Goal: Task Accomplishment & Management: Manage account settings

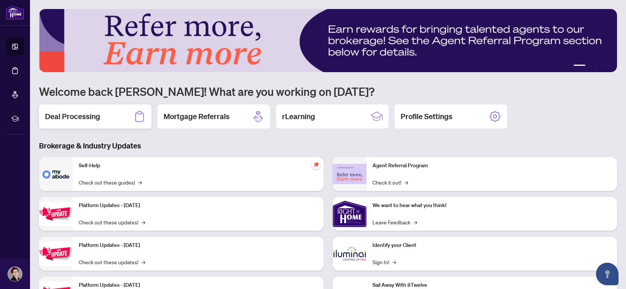
click at [82, 113] on h2 "Deal Processing" at bounding box center [72, 116] width 55 height 11
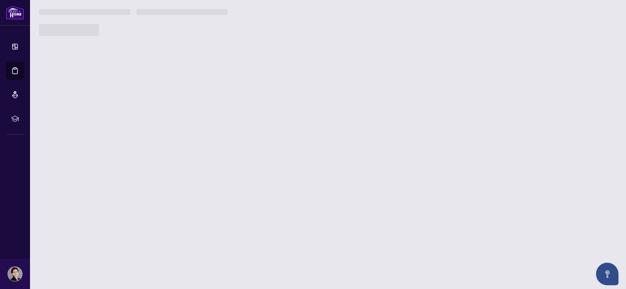
click at [82, 113] on main "1 2 3 4 5 Welcome back [PERSON_NAME]! What are you working on [DATE]? Deal Proc…" at bounding box center [328, 144] width 596 height 289
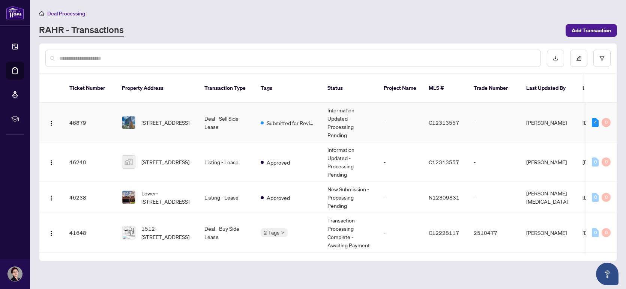
drag, startPoint x: 615, startPoint y: 111, endPoint x: 613, endPoint y: 116, distance: 4.9
click at [613, 116] on td "4 0" at bounding box center [601, 122] width 31 height 39
drag, startPoint x: 613, startPoint y: 116, endPoint x: 612, endPoint y: 107, distance: 8.7
click at [612, 107] on td "4 0" at bounding box center [601, 122] width 31 height 39
drag, startPoint x: 617, startPoint y: 110, endPoint x: 614, endPoint y: 117, distance: 7.1
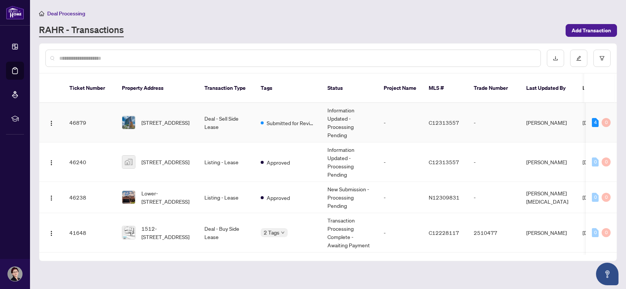
click at [614, 117] on div "46879 [STREET_ADDRESS] Deal - Sell Side Lease Submitted for Review Information …" at bounding box center [328, 179] width 578 height 152
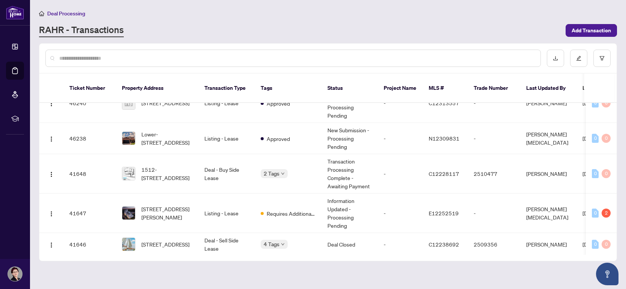
scroll to position [63, 0]
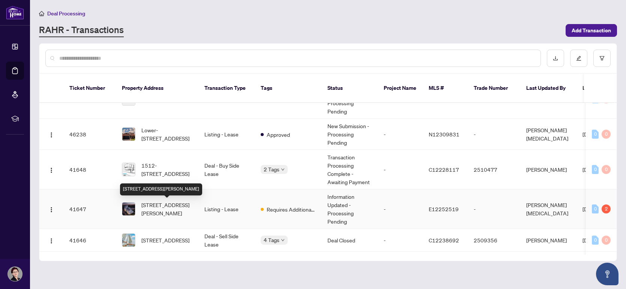
click at [175, 205] on span "[STREET_ADDRESS][PERSON_NAME]" at bounding box center [167, 208] width 51 height 17
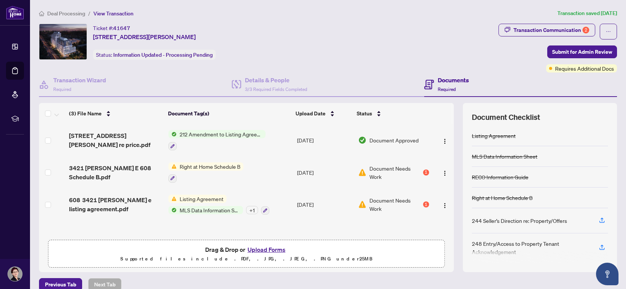
click at [209, 166] on span "Right at Home Schedule B" at bounding box center [210, 166] width 67 height 8
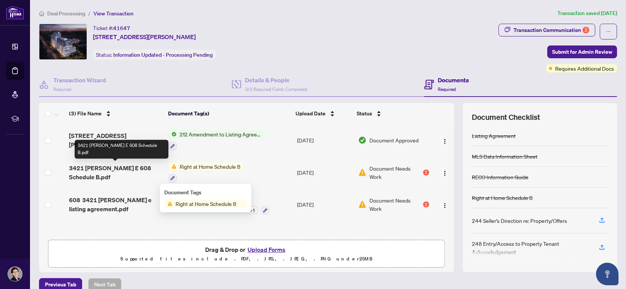
click at [99, 168] on span "3421 [PERSON_NAME] E 608 Schedule B.pdf" at bounding box center [115, 172] width 93 height 18
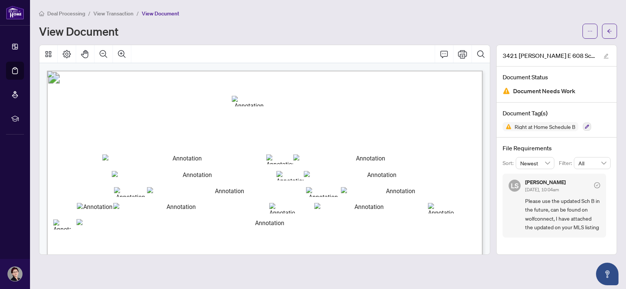
click at [175, 129] on span "for use in the Province of [GEOGRAPHIC_DATA]" at bounding box center [125, 127] width 99 height 5
click at [610, 30] on icon "arrow-left" at bounding box center [609, 31] width 5 height 5
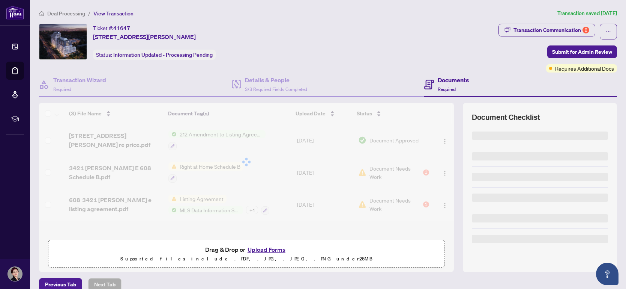
click at [610, 30] on icon "ellipsis" at bounding box center [608, 31] width 5 height 5
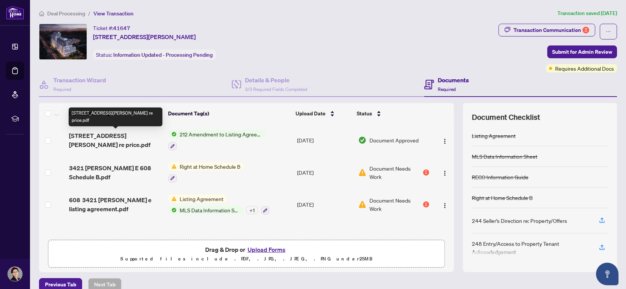
click at [120, 139] on span "[STREET_ADDRESS][PERSON_NAME] re price.pdf" at bounding box center [115, 140] width 93 height 18
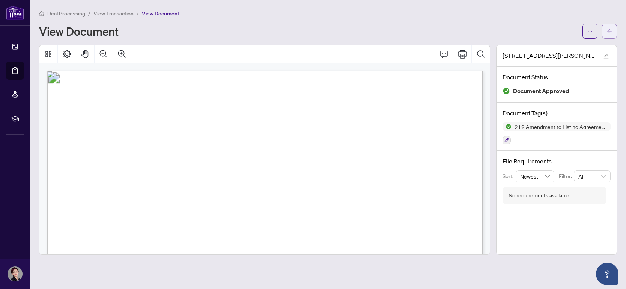
click at [614, 32] on button "button" at bounding box center [609, 31] width 15 height 15
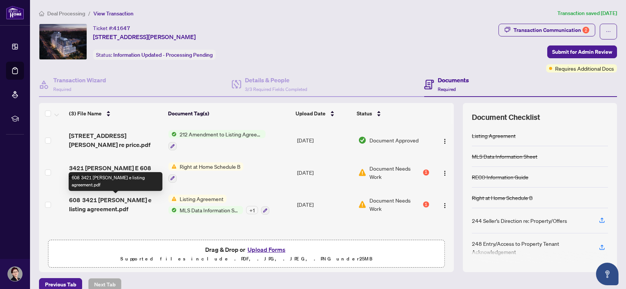
click at [112, 211] on span "608 3421 [PERSON_NAME] e listing agreement.pdf" at bounding box center [115, 204] width 93 height 18
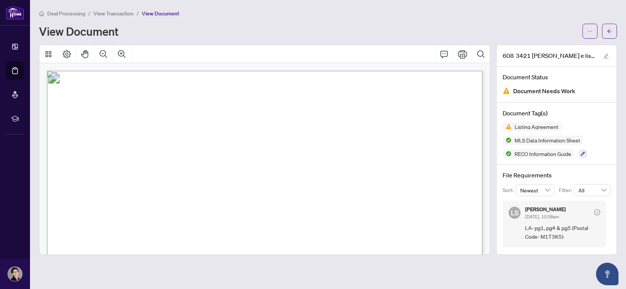
click at [347, 169] on span "Things you need to know" at bounding box center [213, 187] width 268 height 36
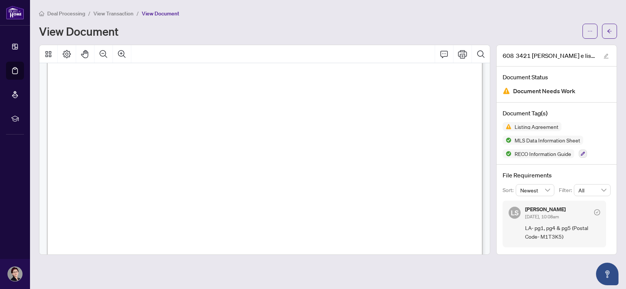
scroll to position [60, 0]
click at [609, 230] on div "LS [PERSON_NAME][DATE], 10:08am LA- pg1, pg4 & pg5 (Postal Code- M1T3K5)" at bounding box center [557, 223] width 108 height 47
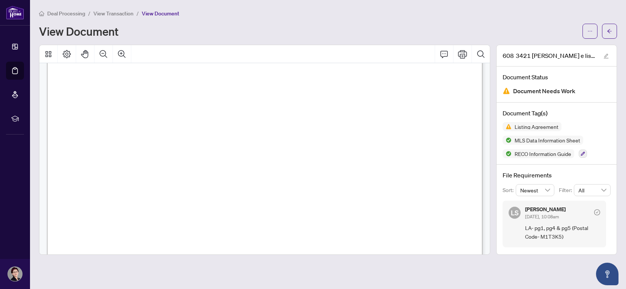
click at [83, 56] on icon "Pan Mode" at bounding box center [84, 54] width 7 height 8
drag, startPoint x: 143, startPoint y: 177, endPoint x: 146, endPoint y: 41, distance: 136.3
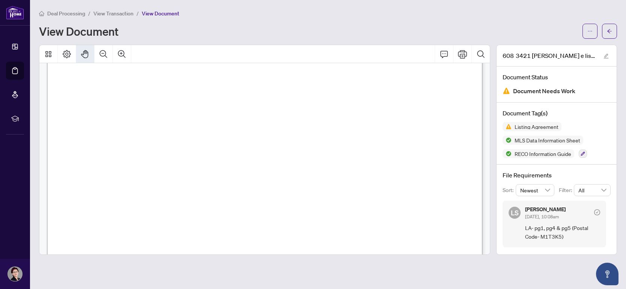
click at [146, 41] on div "Deal Processing / View Transaction / View Document View Document 608 3421 [PERS…" at bounding box center [328, 131] width 578 height 245
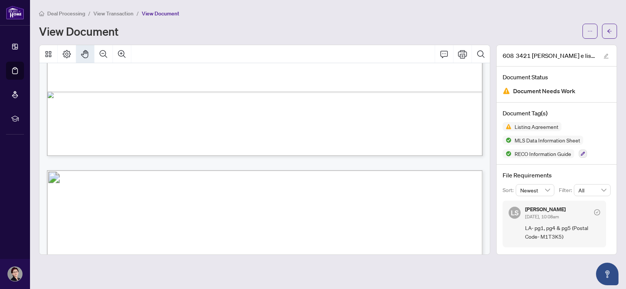
drag, startPoint x: 202, startPoint y: 229, endPoint x: 202, endPoint y: 18, distance: 210.6
click at [202, 18] on div "Deal Processing / View Transaction / View Document View Document 608 3421 [PERS…" at bounding box center [328, 131] width 578 height 245
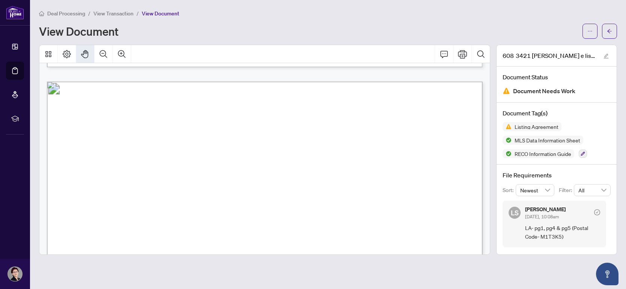
scroll to position [586, 0]
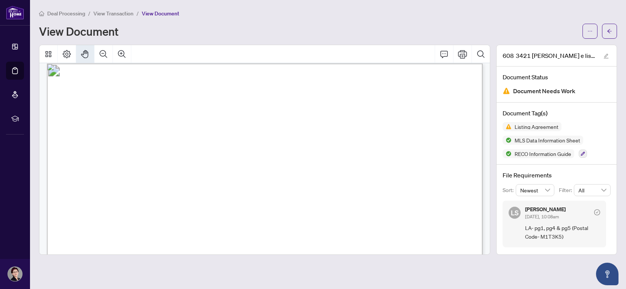
drag, startPoint x: 259, startPoint y: 216, endPoint x: 256, endPoint y: 113, distance: 103.3
click at [216, 113] on span "About this guide" at bounding box center [148, 103] width 136 height 28
drag, startPoint x: 288, startPoint y: 235, endPoint x: 303, endPoint y: 151, distance: 85.3
click at [134, 232] on span "assistance to you." at bounding box center [106, 236] width 55 height 9
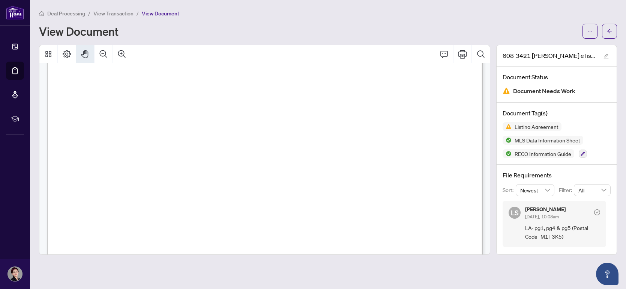
drag, startPoint x: 293, startPoint y: 231, endPoint x: 291, endPoint y: 50, distance: 180.6
click at [291, 50] on div "RECO INFORMATION GUIDE | VERSION: [DATE] PAGE 1 OF 1 Working with a real estate…" at bounding box center [264, 149] width 451 height 209
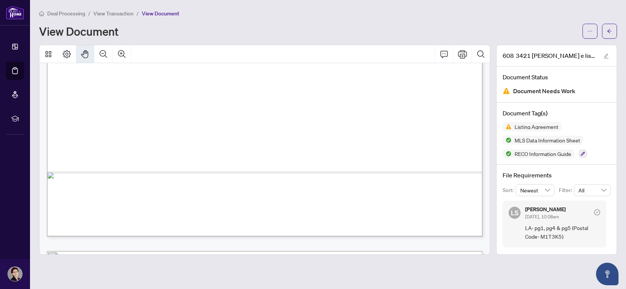
drag, startPoint x: 299, startPoint y: 209, endPoint x: 282, endPoint y: 56, distance: 154.8
click at [282, 56] on div "RECO INFORMATION GUIDE | VERSION: [DATE] PAGE 1 OF 1 Working with a real estate…" at bounding box center [264, 149] width 451 height 209
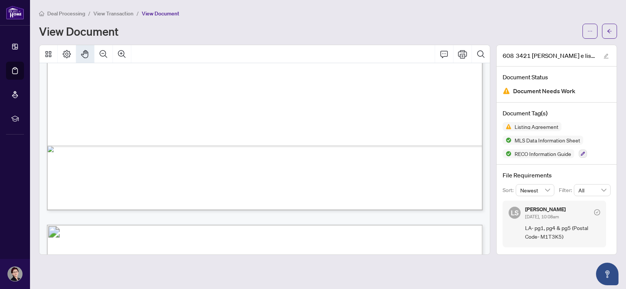
click at [269, 0] on html "Dashboard Deal Processing Mortgage Referrals rLearning [PERSON_NAME] [EMAIL_ADD…" at bounding box center [313, 144] width 626 height 289
click at [611, 33] on icon "arrow-left" at bounding box center [609, 31] width 5 height 5
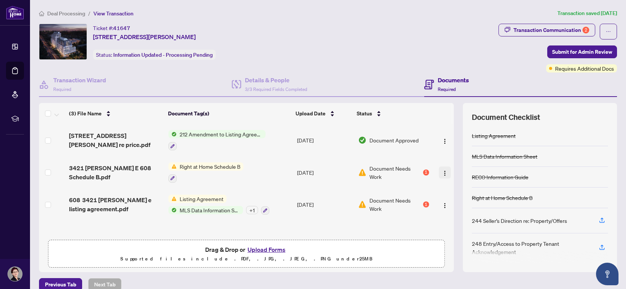
click at [443, 171] on img "button" at bounding box center [445, 173] width 6 height 6
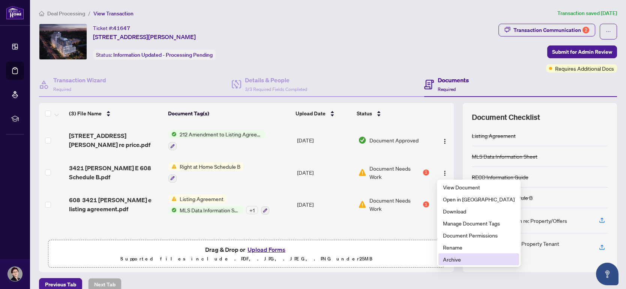
click at [453, 262] on span "Archive" at bounding box center [479, 259] width 72 height 8
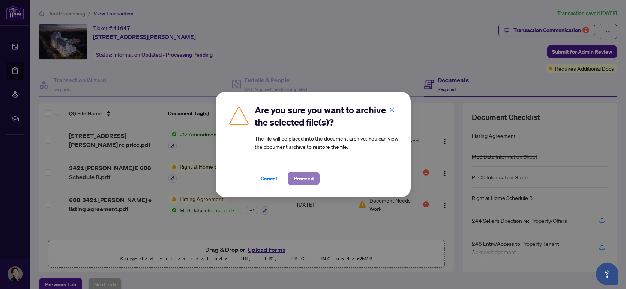
click at [298, 179] on span "Proceed" at bounding box center [304, 178] width 20 height 12
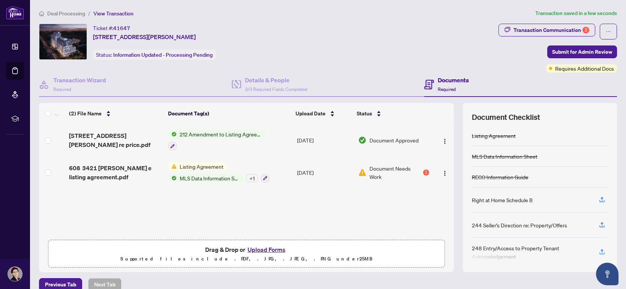
click at [261, 252] on button "Upload Forms" at bounding box center [266, 249] width 42 height 10
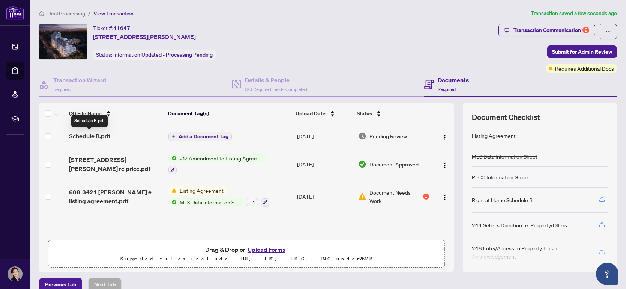
click at [96, 135] on span "Schedule B.pdf" at bounding box center [89, 135] width 41 height 9
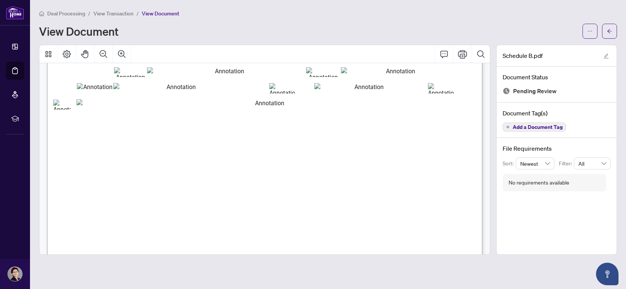
scroll to position [120, 0]
click at [483, 163] on div "**********" at bounding box center [269, 237] width 444 height 572
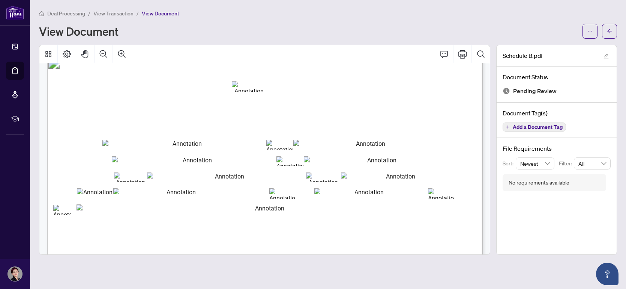
scroll to position [0, 0]
